Goal: Information Seeking & Learning: Compare options

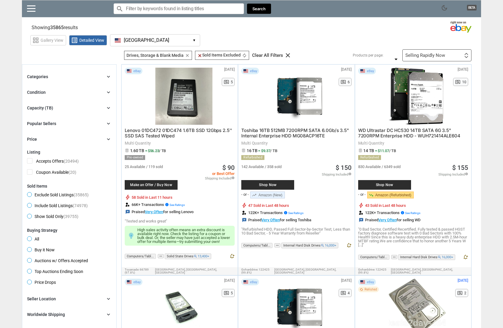
click at [48, 106] on div "Capacity (TB)" at bounding box center [40, 108] width 26 height 6
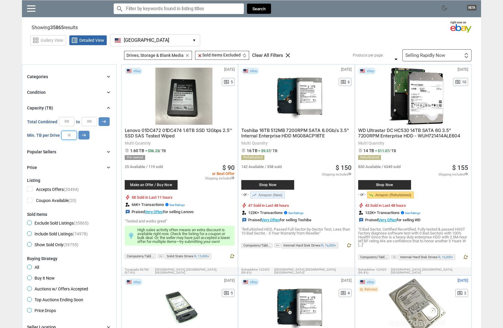
click at [68, 138] on input "number" at bounding box center [69, 135] width 16 height 9
type input "**"
click at [88, 134] on button "arrow_right_alt" at bounding box center [83, 135] width 11 height 9
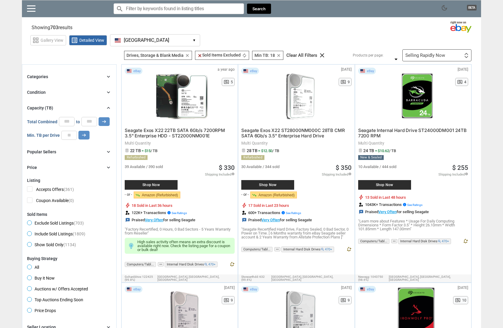
click at [45, 93] on div "Condition chevron_right" at bounding box center [69, 92] width 84 height 7
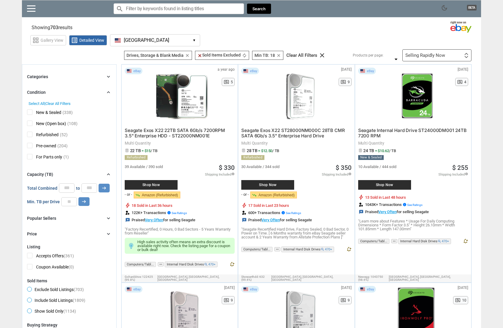
click at [54, 77] on div "Categories chevron_right" at bounding box center [69, 76] width 84 height 7
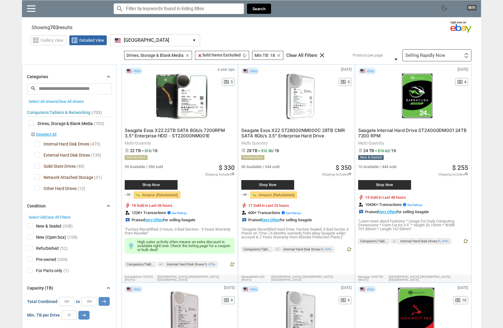
click at [37, 166] on span "Solid State Drives" at bounding box center [55, 167] width 41 height 8
click at [37, 175] on span "Network Attached Storage" at bounding box center [64, 178] width 59 height 8
click at [37, 188] on span "Other Hard Drives" at bounding box center [56, 189] width 42 height 8
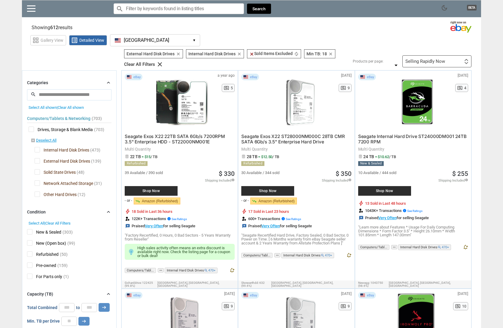
click at [430, 59] on div "Selling Rapidly Now" at bounding box center [425, 61] width 40 height 5
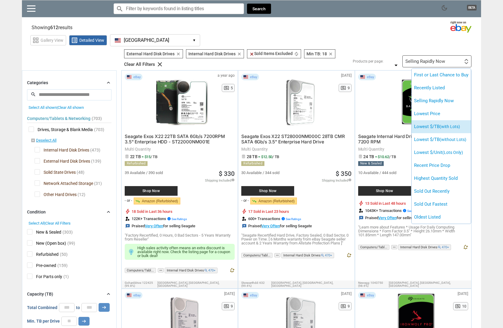
drag, startPoint x: 436, startPoint y: 114, endPoint x: 433, endPoint y: 129, distance: 15.3
click at [433, 129] on ul "First or Last Chance to Buy Recently Listed Selling Rapidly Now Lowest Price Lo…" at bounding box center [441, 146] width 59 height 155
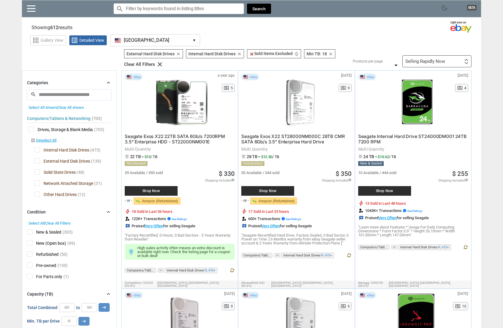
click at [453, 60] on div "Selling Rapidly Now First or Last Chance to Buy Recently Listed Selling Rapidly…" at bounding box center [436, 61] width 69 height 12
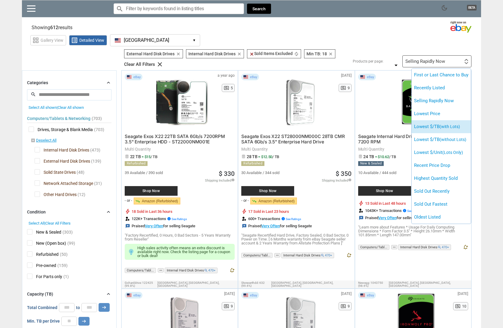
click at [438, 127] on li "Lowest $/TB (with Lots)" at bounding box center [441, 126] width 59 height 13
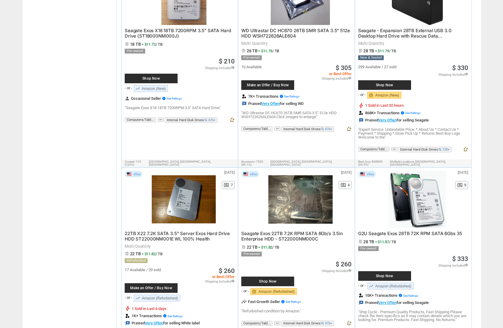
scroll to position [3010, 0]
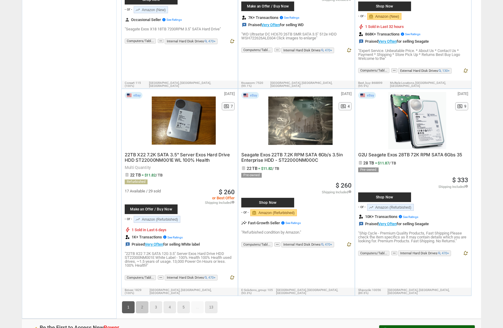
click at [142, 301] on link "2" at bounding box center [142, 307] width 13 height 12
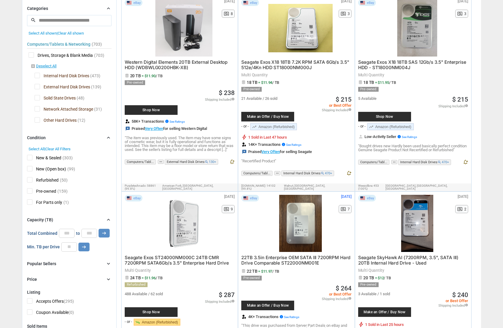
scroll to position [75, 0]
